Goal: Find contact information: Find contact information

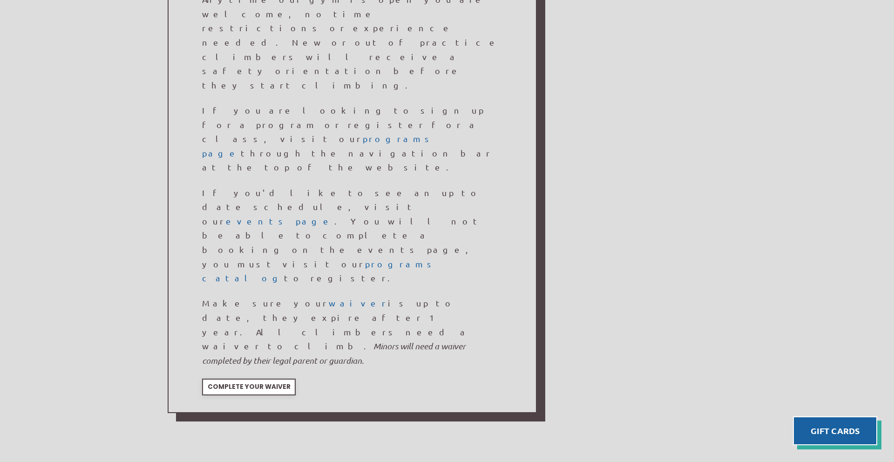
scroll to position [850, 0]
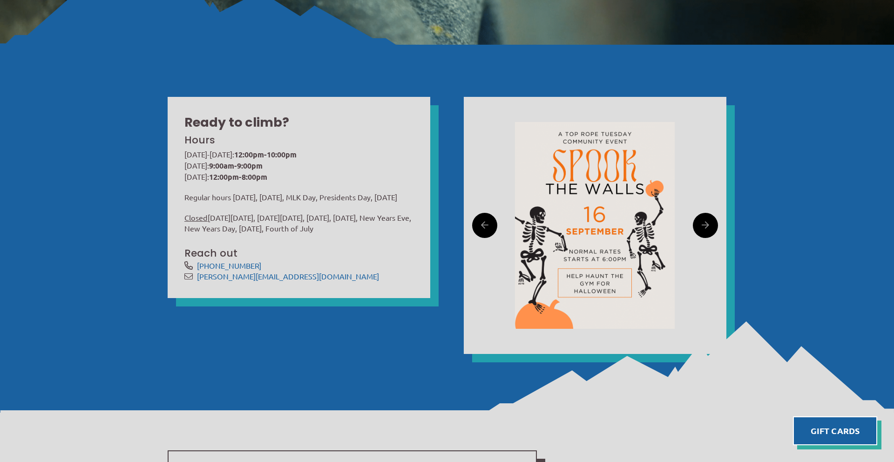
scroll to position [326, 0]
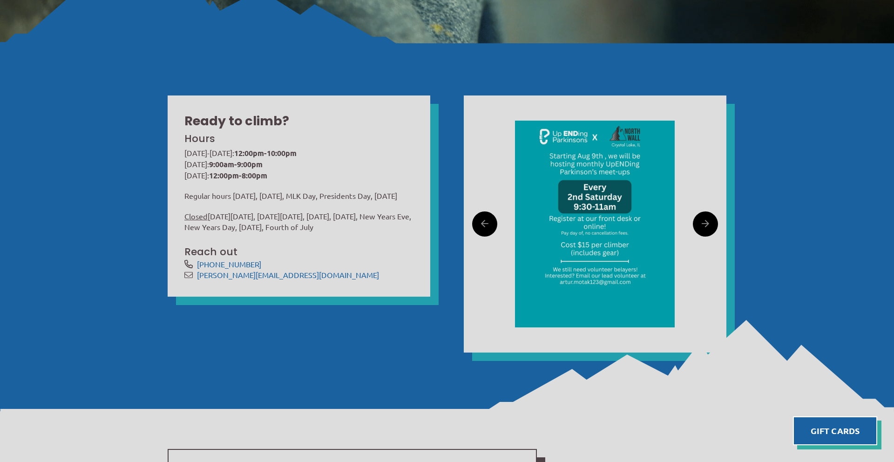
click at [310, 280] on span "[PERSON_NAME][EMAIL_ADDRESS][DOMAIN_NAME]" at bounding box center [305, 274] width 216 height 11
copy link "[PERSON_NAME][EMAIL_ADDRESS][DOMAIN_NAME]"
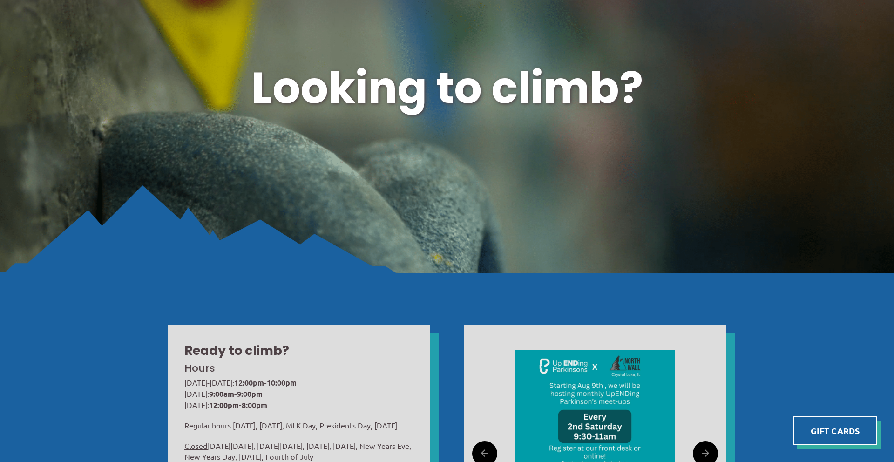
scroll to position [0, 0]
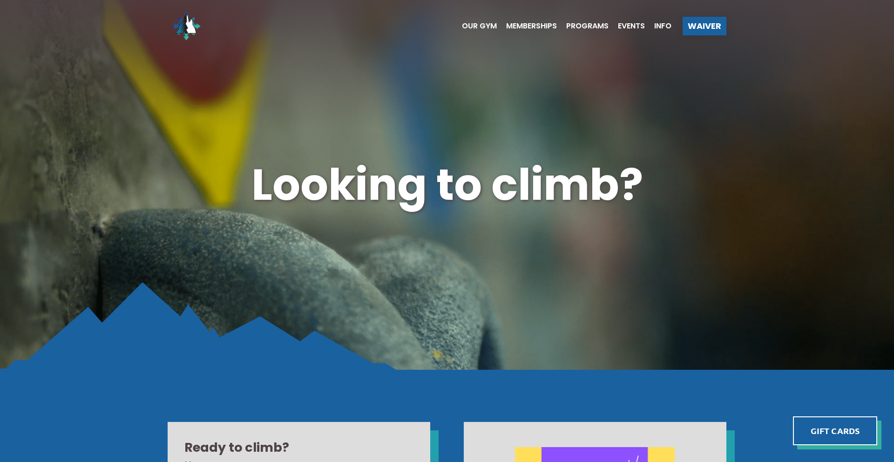
click at [486, 31] on ul "Our Gym Memberships Programs Events Info" at bounding box center [561, 25] width 219 height 37
click at [484, 25] on span "Our Gym" at bounding box center [479, 25] width 35 height 7
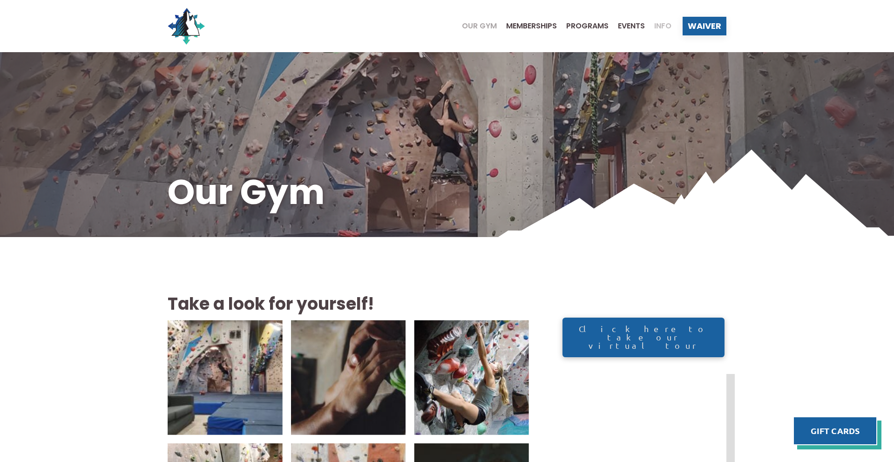
click at [659, 24] on span "Info" at bounding box center [662, 25] width 17 height 7
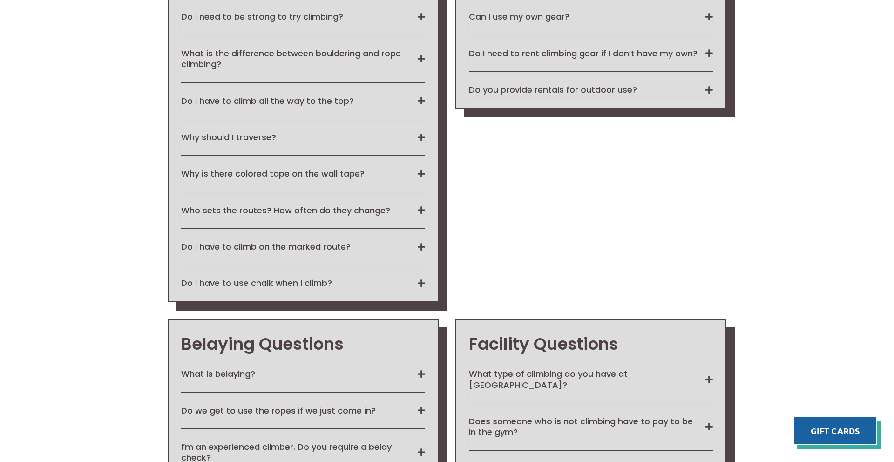
scroll to position [1518, 0]
